Goal: Task Accomplishment & Management: Manage account settings

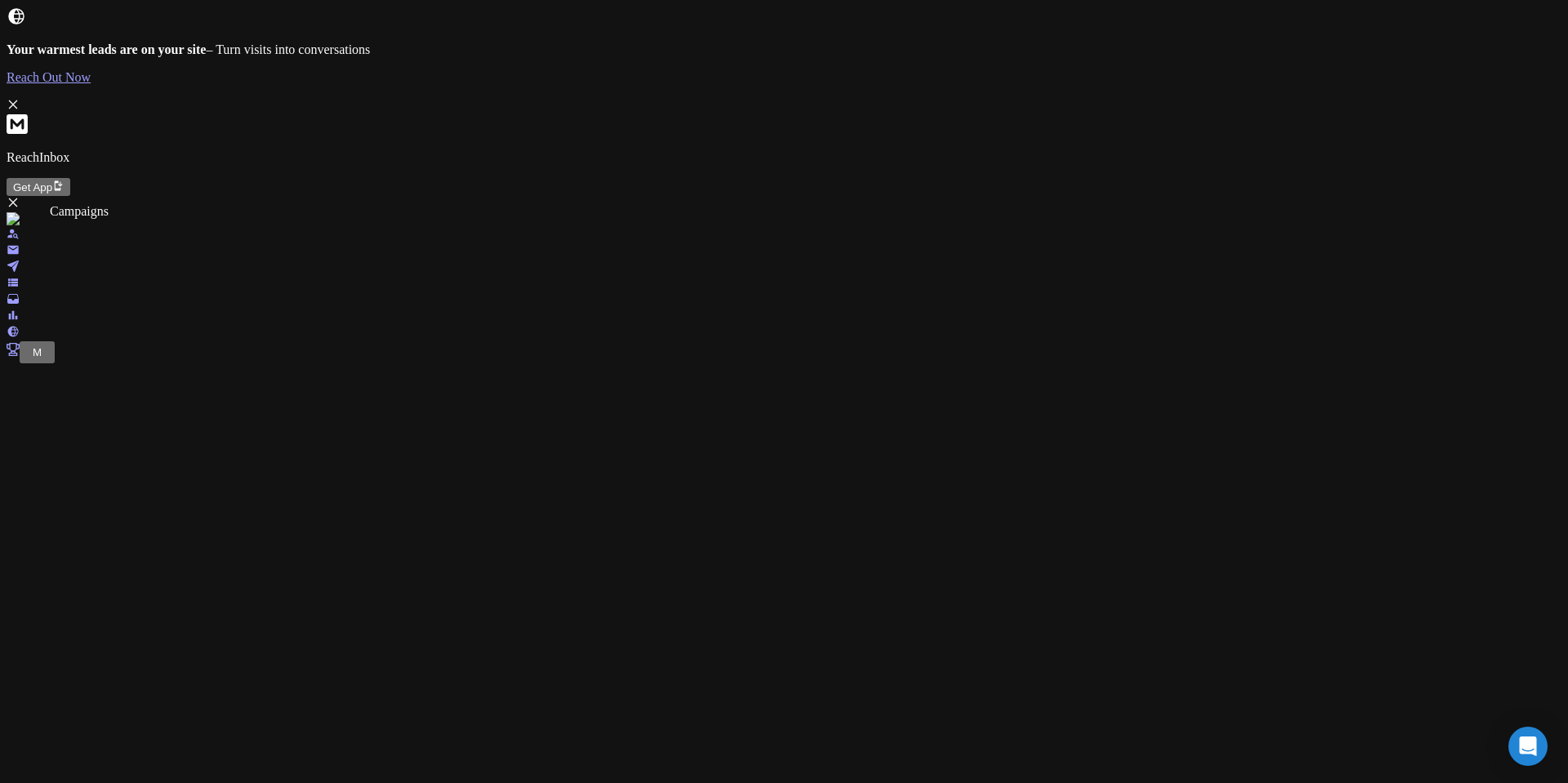
click at [19, 261] on icon at bounding box center [13, 266] width 11 height 11
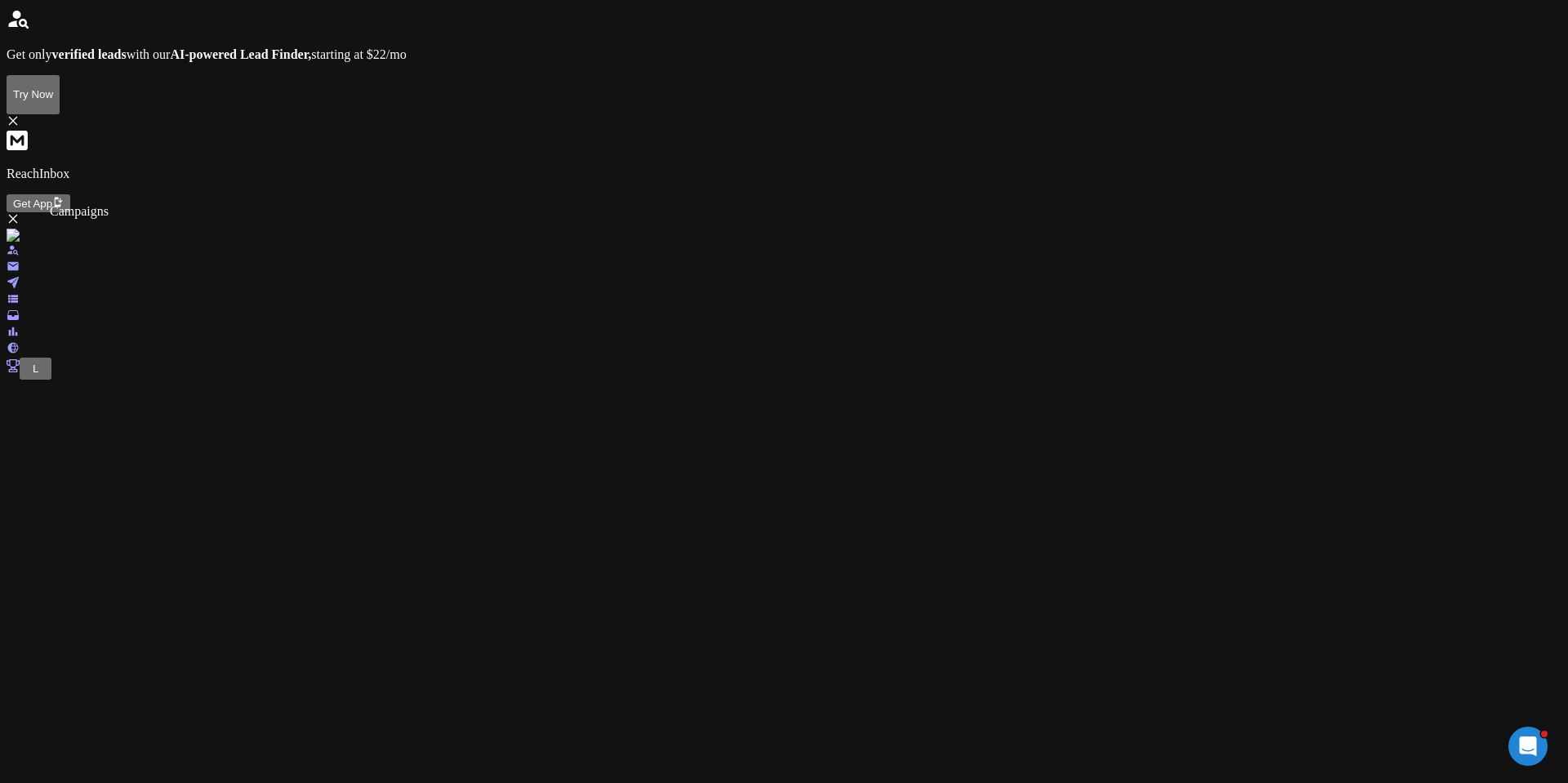
click at [19, 277] on icon at bounding box center [13, 282] width 11 height 11
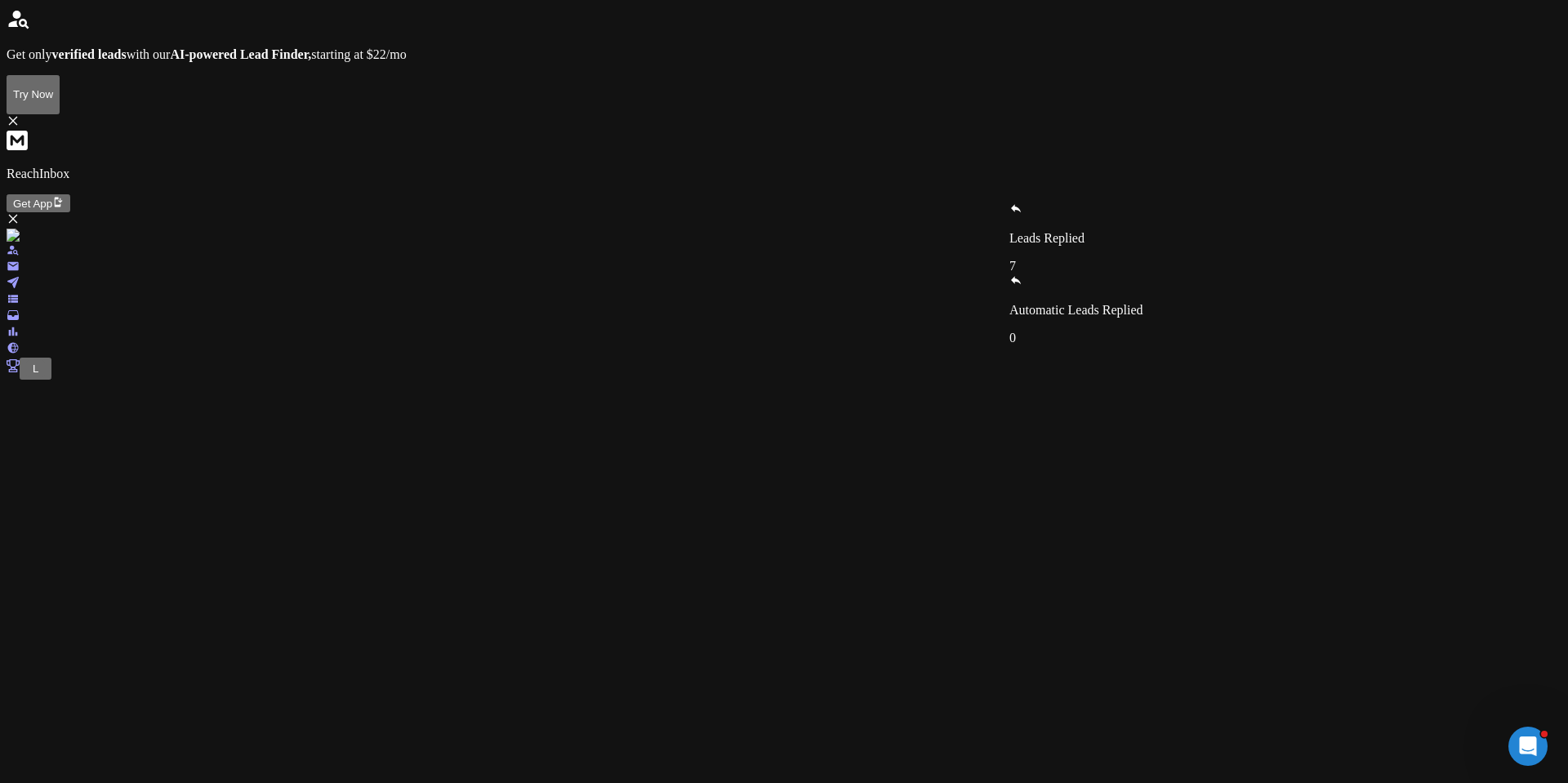
click at [1046, 231] on p "Leads Replied" at bounding box center [1076, 238] width 134 height 14
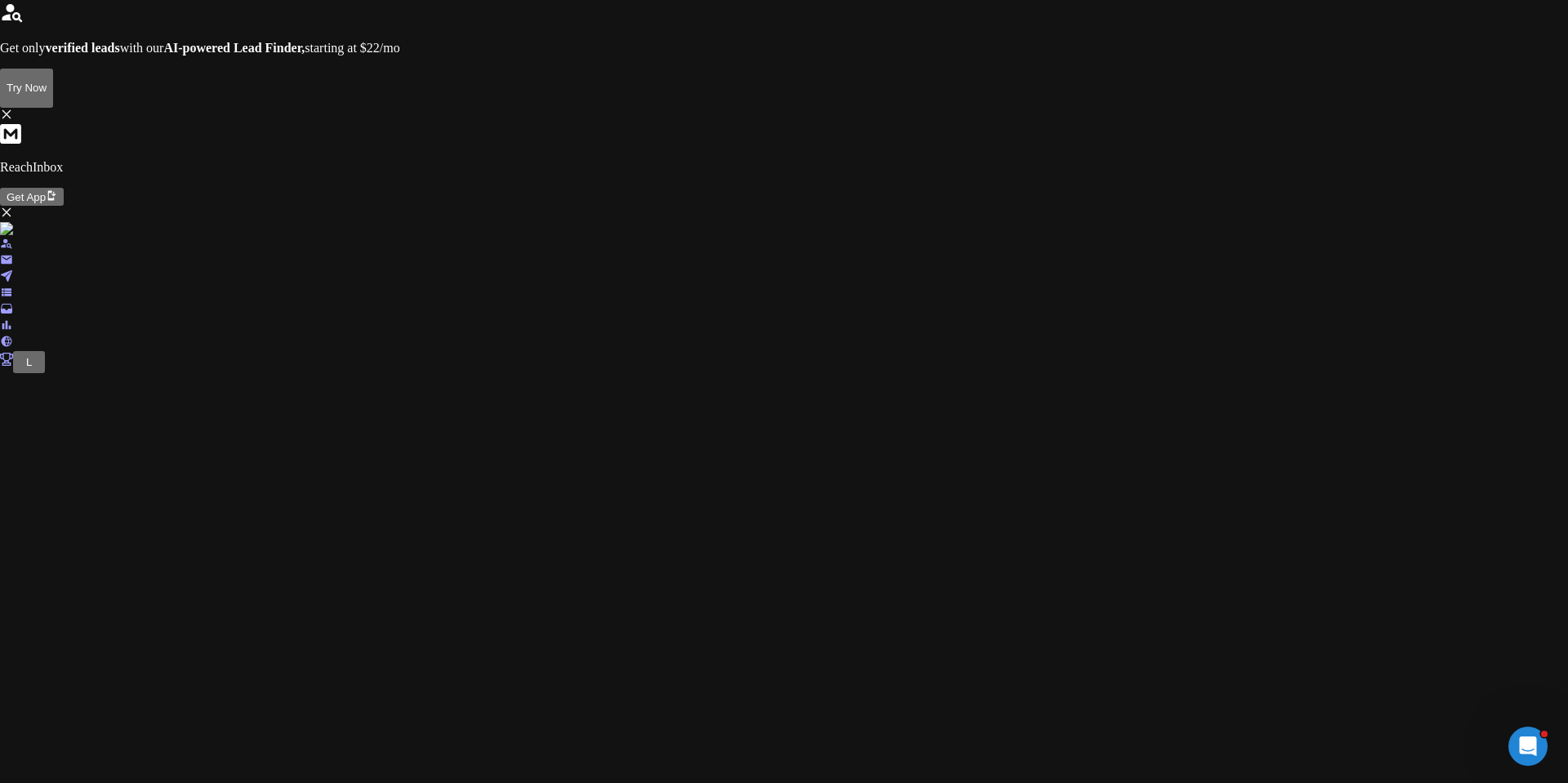
scroll to position [0, 0]
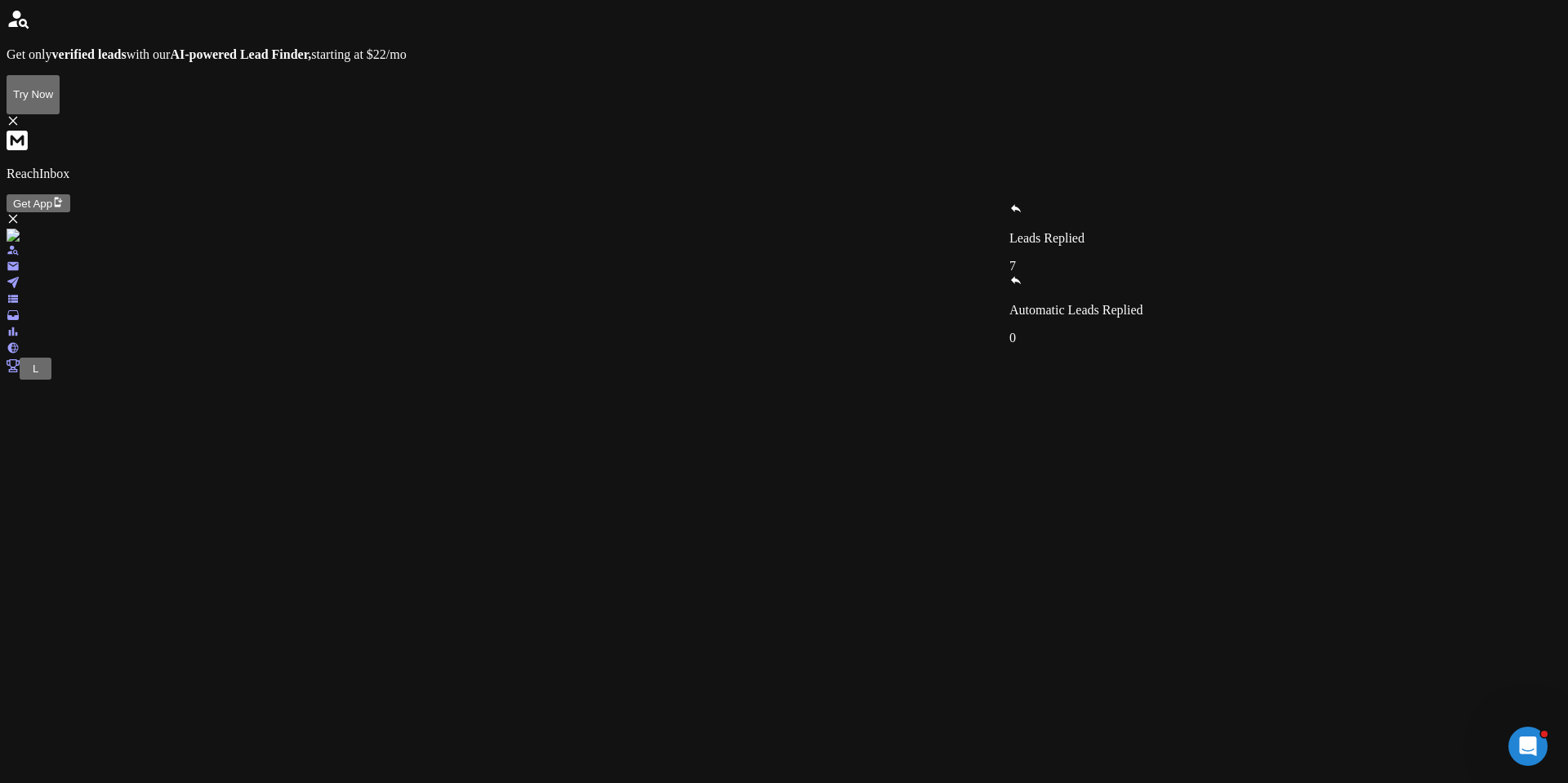
click at [1023, 213] on icon at bounding box center [1015, 207] width 13 height 13
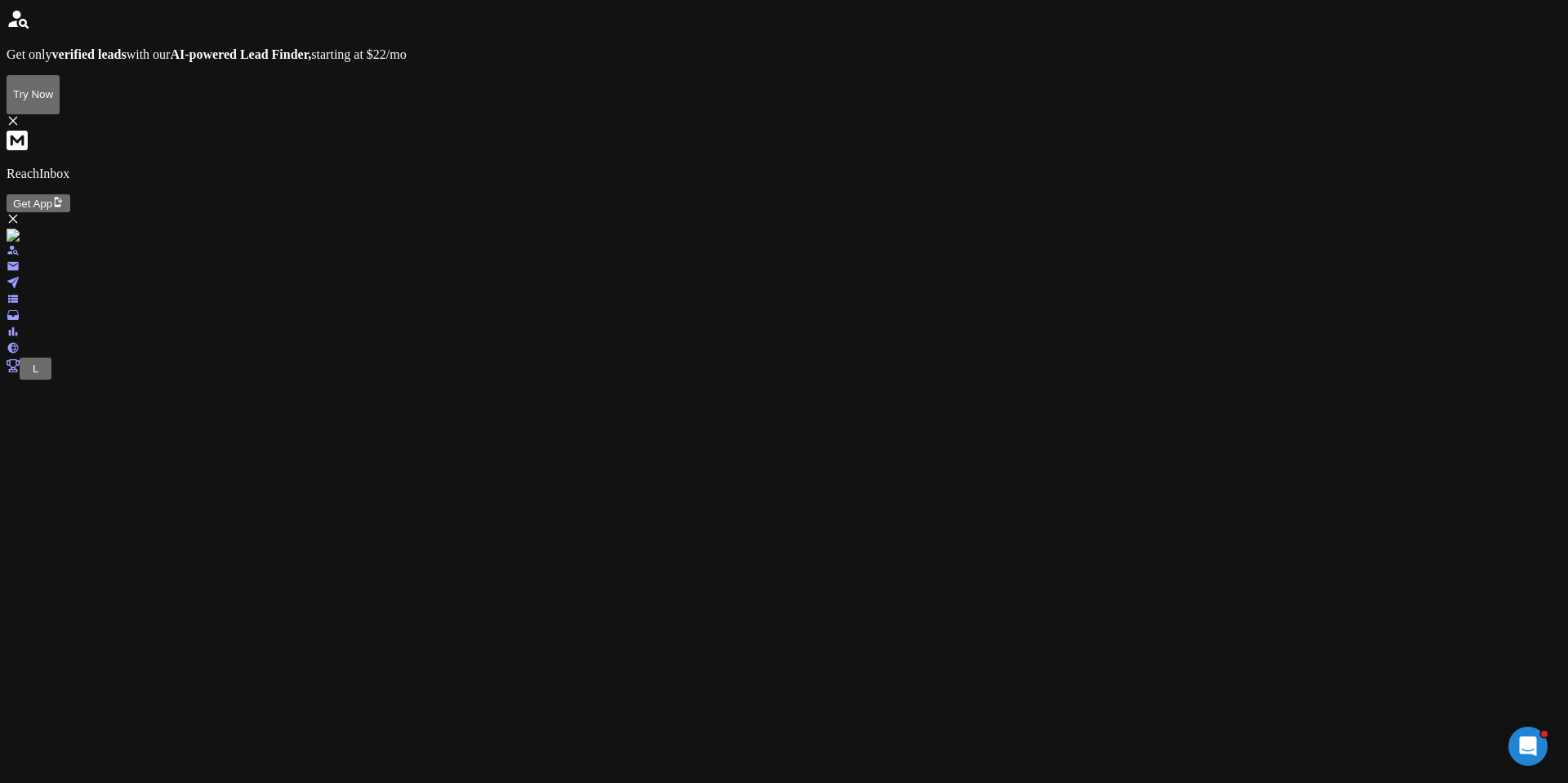
scroll to position [2088, 0]
click at [34, 375] on span "L" at bounding box center [35, 369] width 6 height 12
click at [20, 276] on icon at bounding box center [13, 282] width 13 height 13
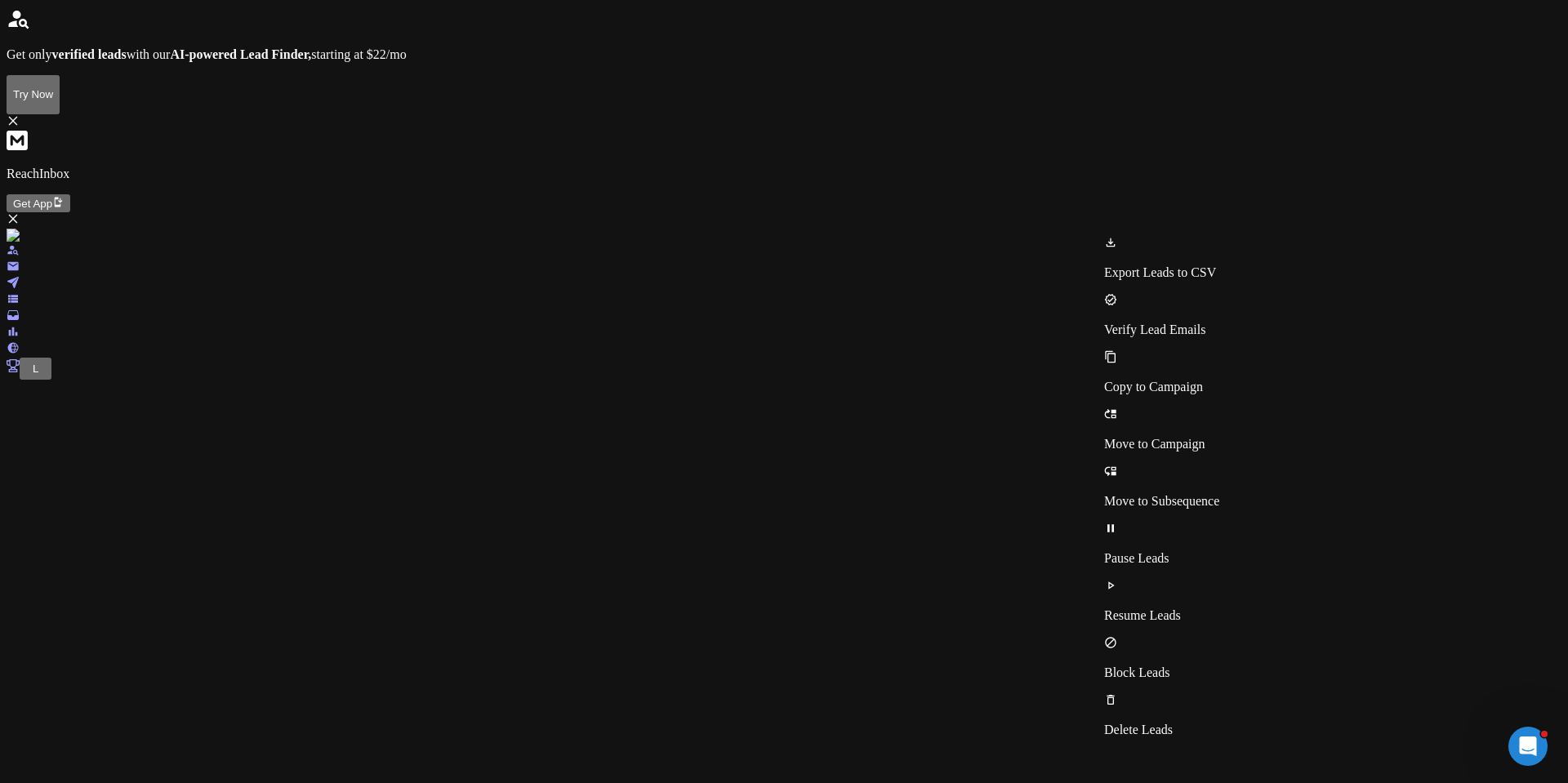
click at [1173, 265] on p "Export Leads to CSV" at bounding box center [1162, 272] width 116 height 14
